Goal: Find specific page/section: Find specific page/section

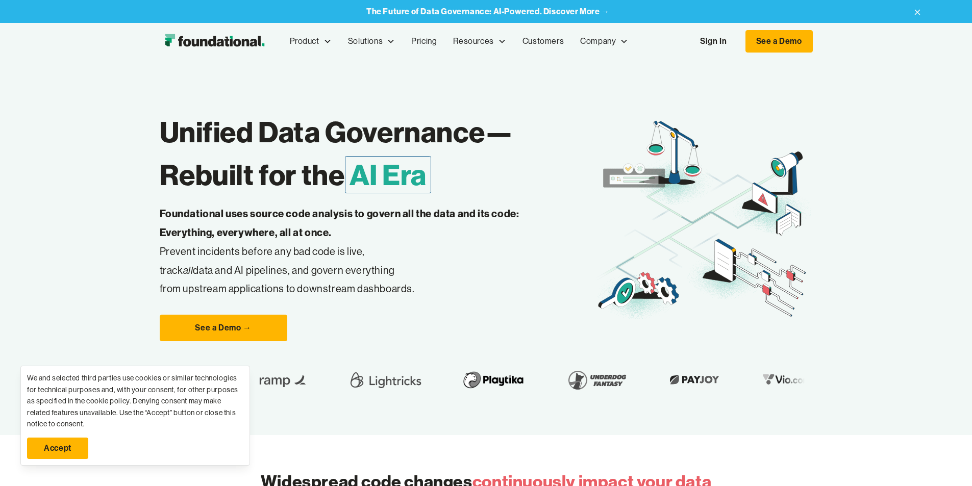
click at [78, 456] on link "Accept" at bounding box center [57, 448] width 61 height 21
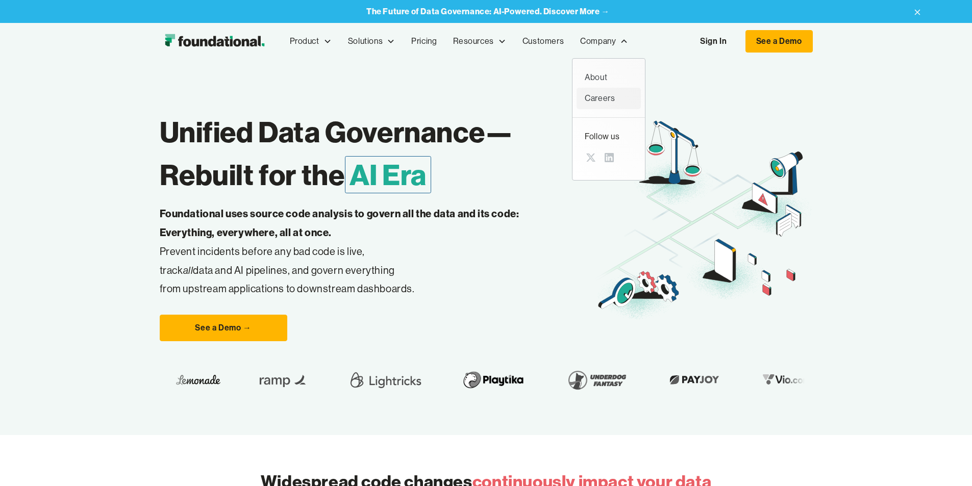
click at [576, 109] on link "Careers" at bounding box center [608, 98] width 64 height 21
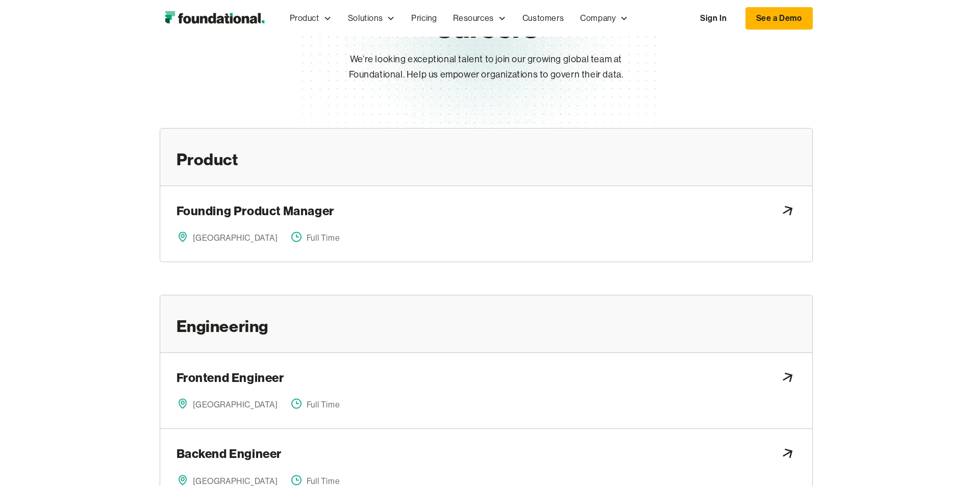
scroll to position [204, 0]
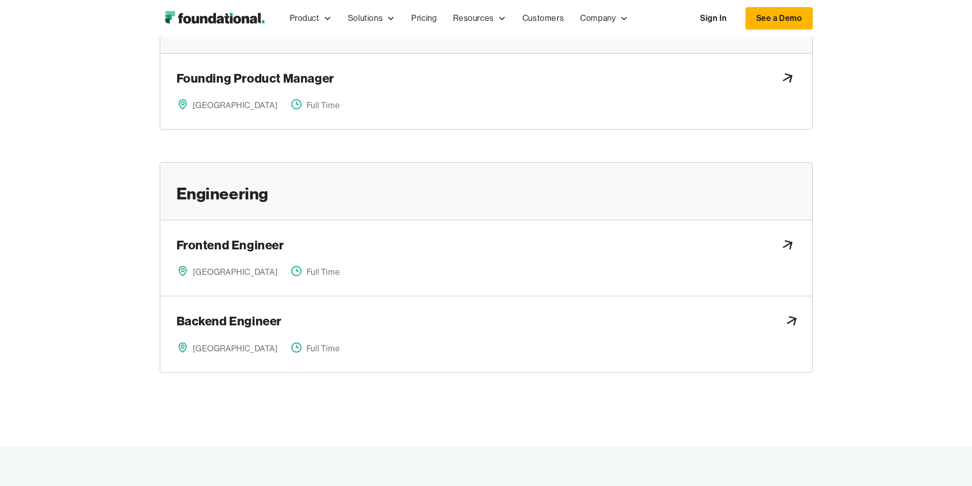
click at [371, 318] on div "Backend Engineer" at bounding box center [485, 323] width 619 height 20
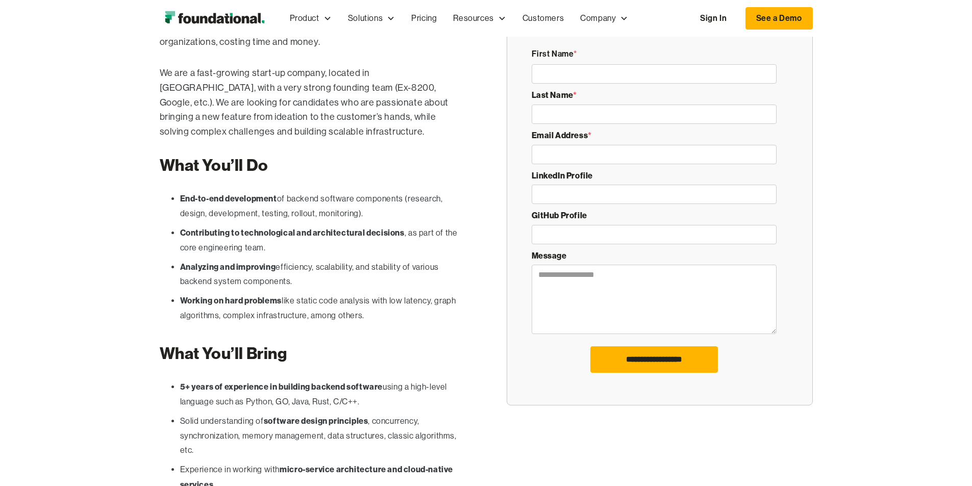
scroll to position [255, 0]
